Goal: Check status: Check status

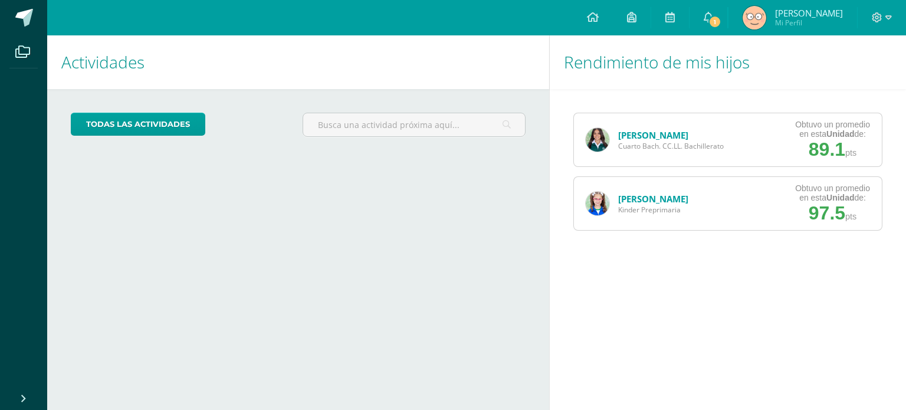
click at [641, 136] on link "[PERSON_NAME]" at bounding box center [653, 135] width 70 height 12
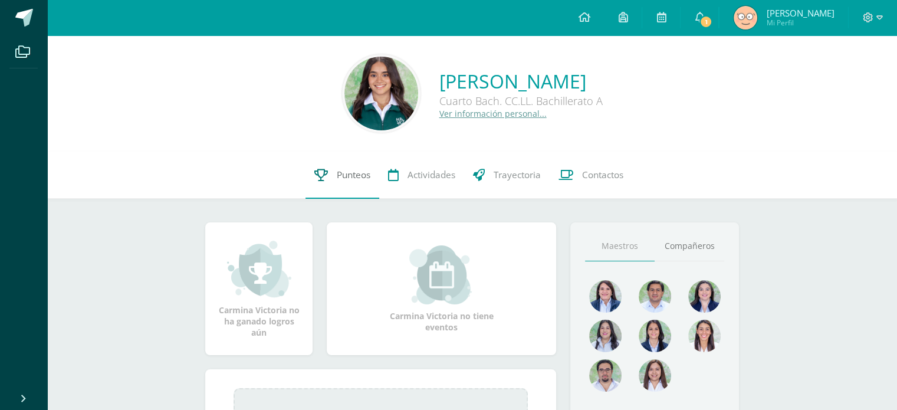
click at [321, 183] on link "Punteos" at bounding box center [342, 175] width 74 height 47
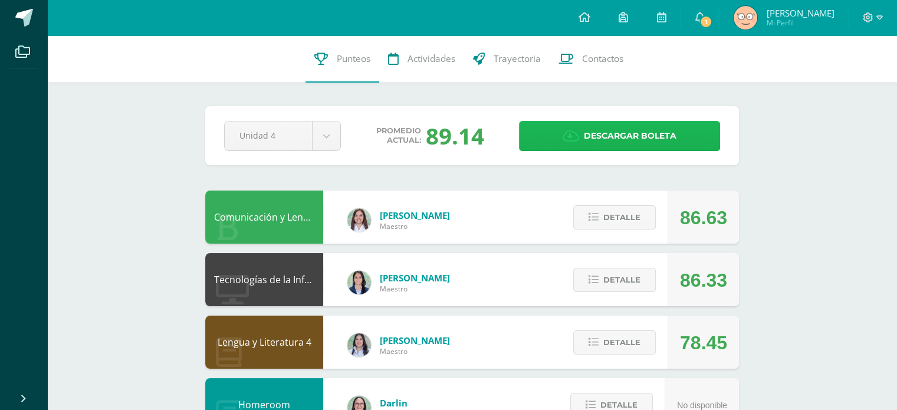
click at [632, 134] on span "Descargar boleta" at bounding box center [630, 135] width 93 height 29
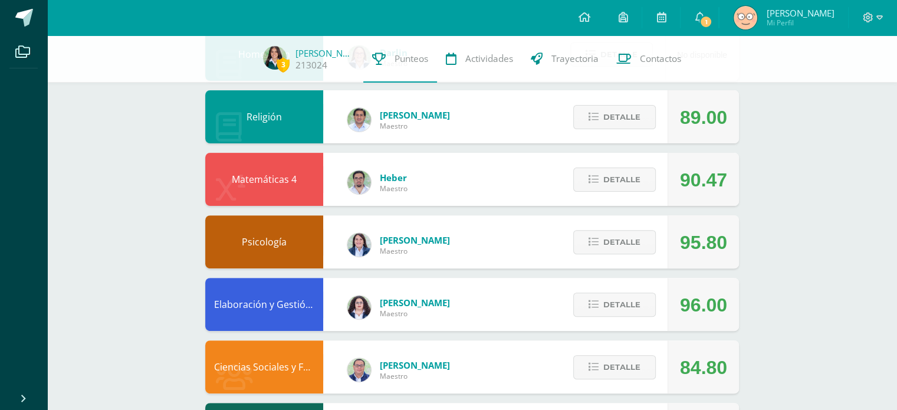
scroll to position [346, 0]
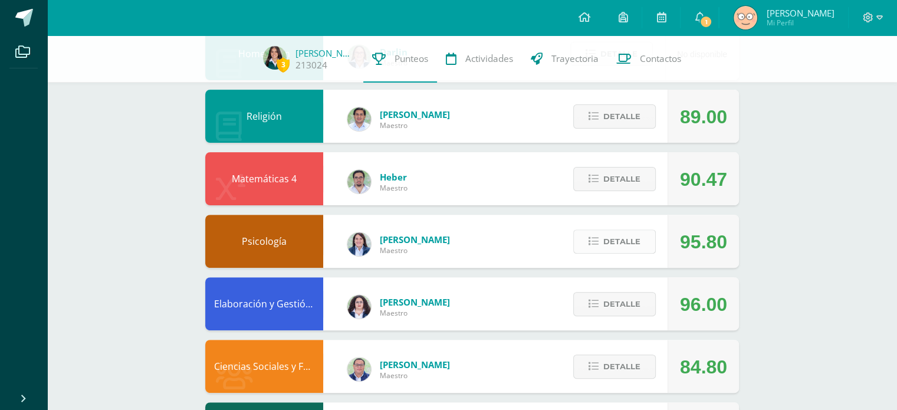
click at [597, 241] on icon at bounding box center [594, 241] width 10 height 10
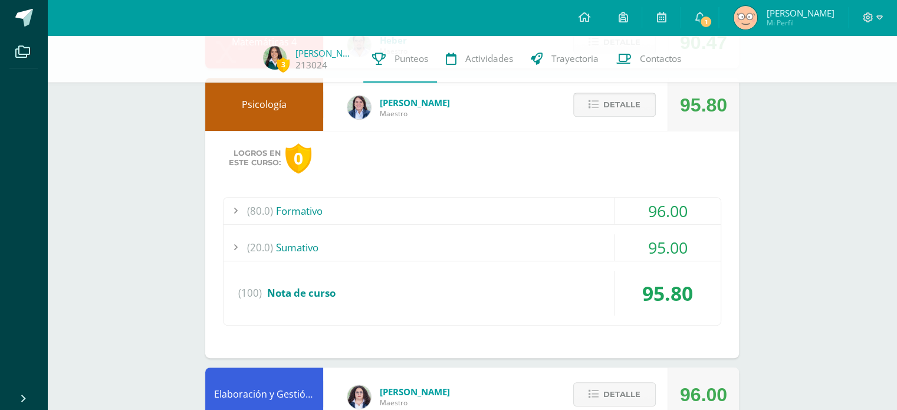
scroll to position [502, 0]
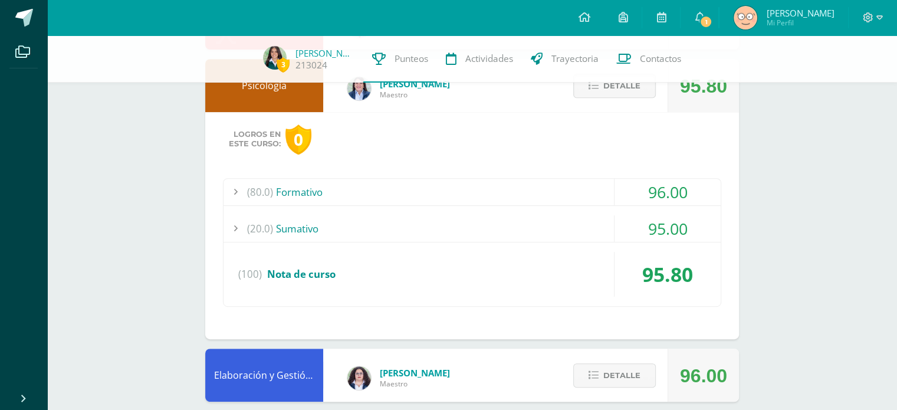
click at [534, 180] on div "(80.0) Formativo" at bounding box center [472, 192] width 497 height 27
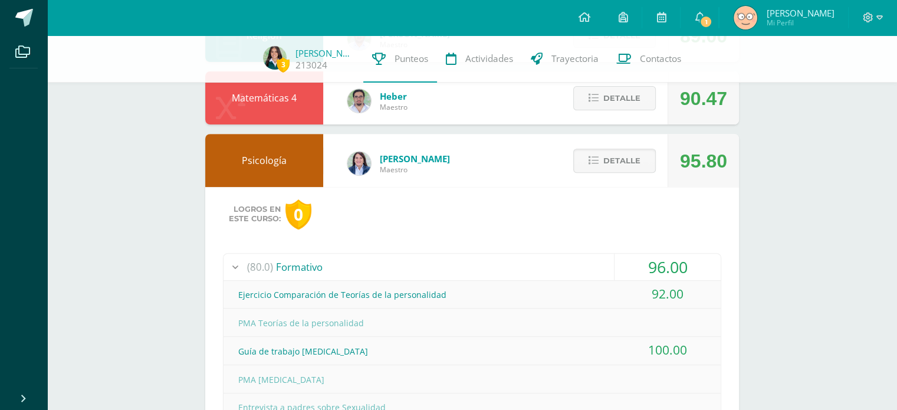
scroll to position [427, 0]
click at [611, 153] on span "Detalle" at bounding box center [621, 161] width 37 height 22
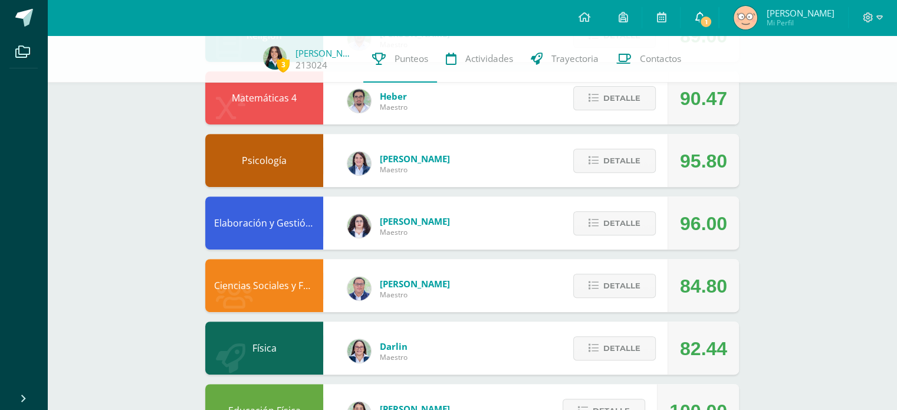
click at [696, 18] on icon at bounding box center [699, 17] width 9 height 11
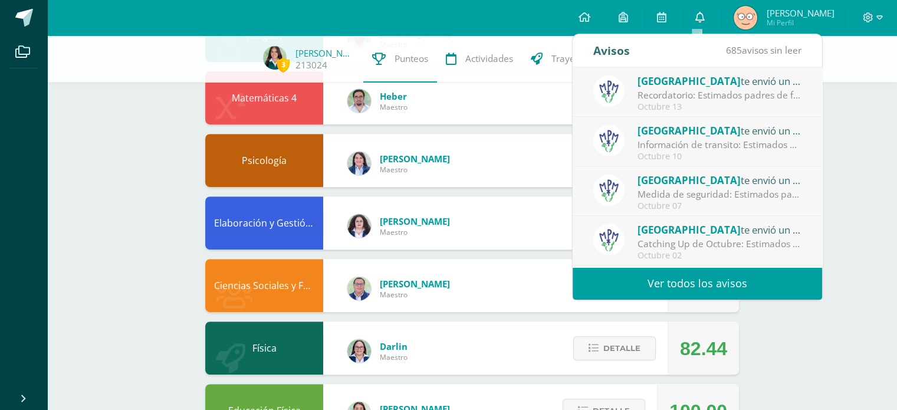
click at [696, 18] on icon at bounding box center [699, 17] width 9 height 11
click at [717, 77] on div "Colegio Monte te envió un aviso" at bounding box center [720, 80] width 164 height 15
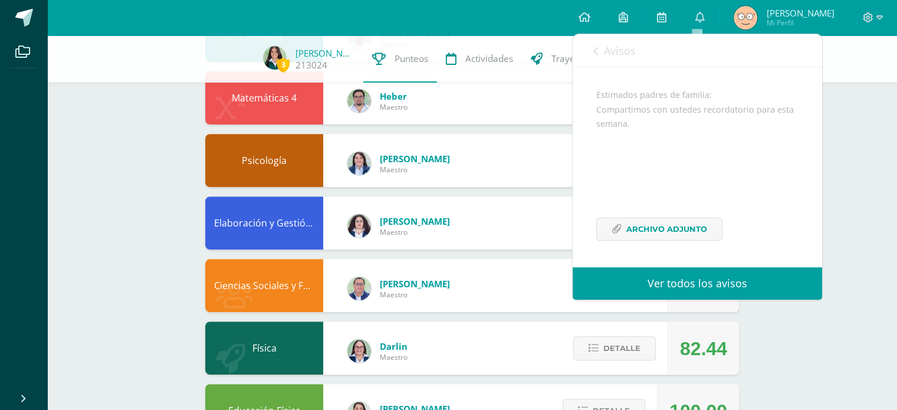
scroll to position [113, 0]
click at [659, 235] on span "Archivo Adjunto" at bounding box center [666, 229] width 81 height 22
